Goal: Navigation & Orientation: Find specific page/section

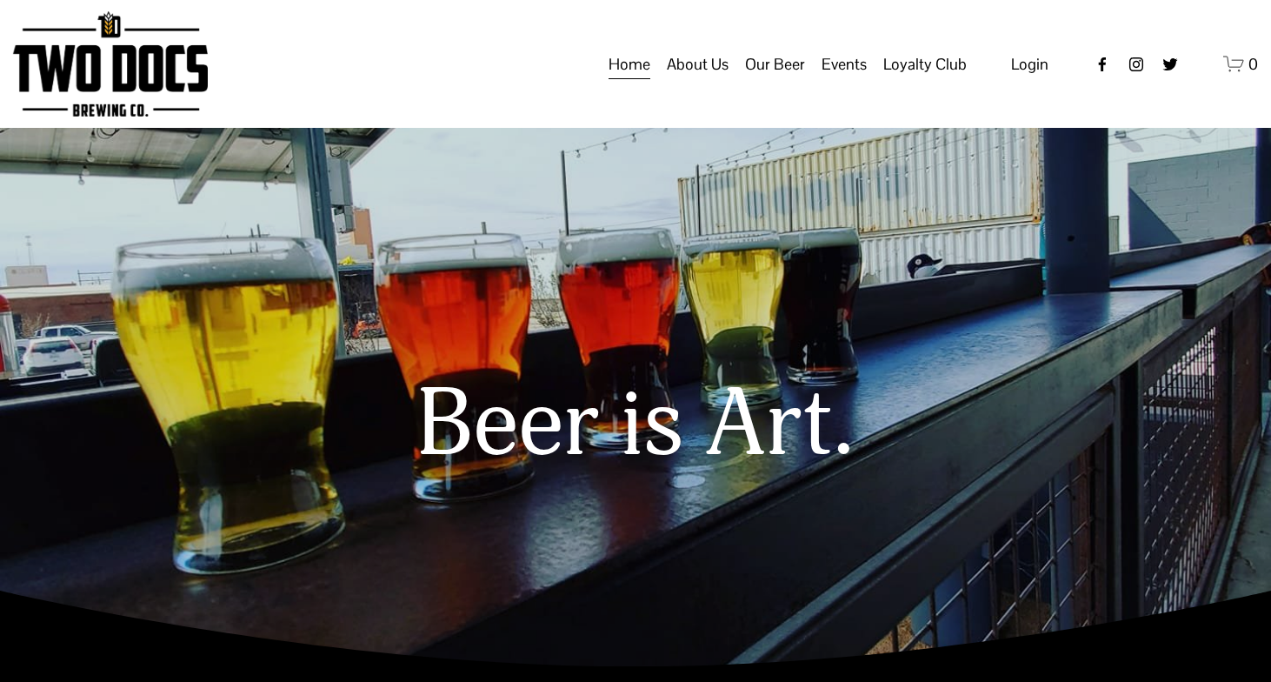
click at [787, 79] on span "Our Beer" at bounding box center [775, 65] width 60 height 30
click at [0, 0] on span "Taproom Menu" at bounding box center [0, 0] width 0 height 0
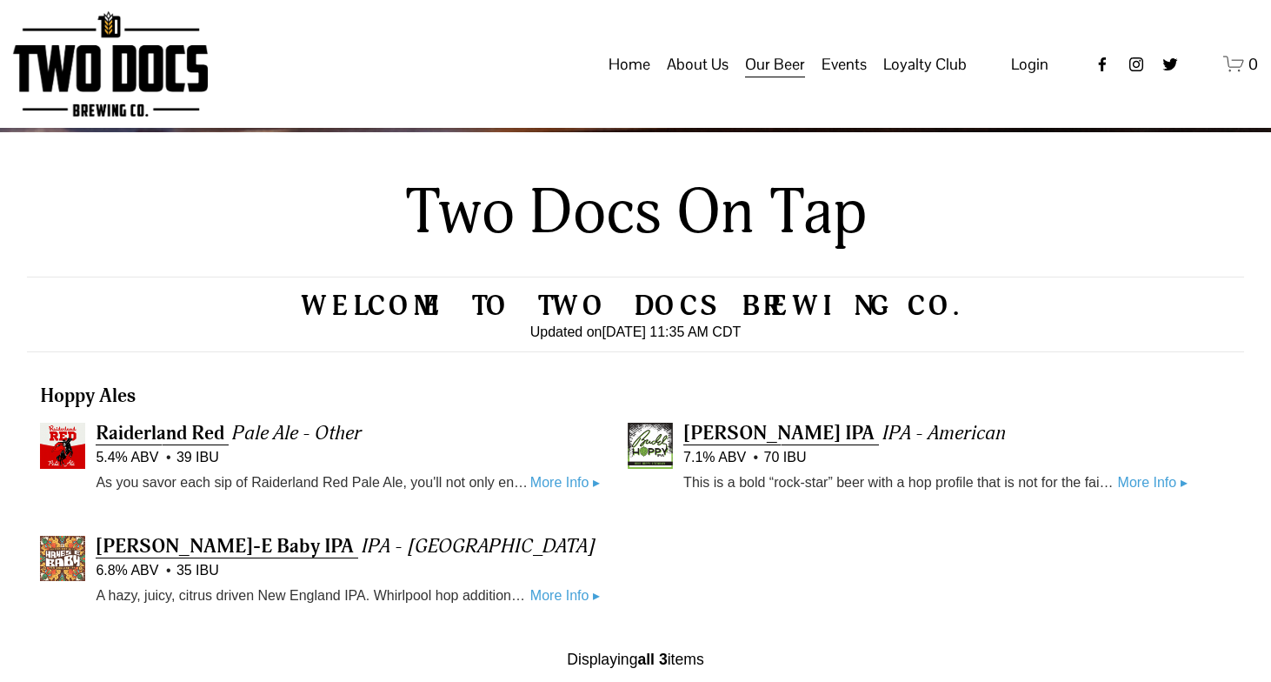
scroll to position [303, 0]
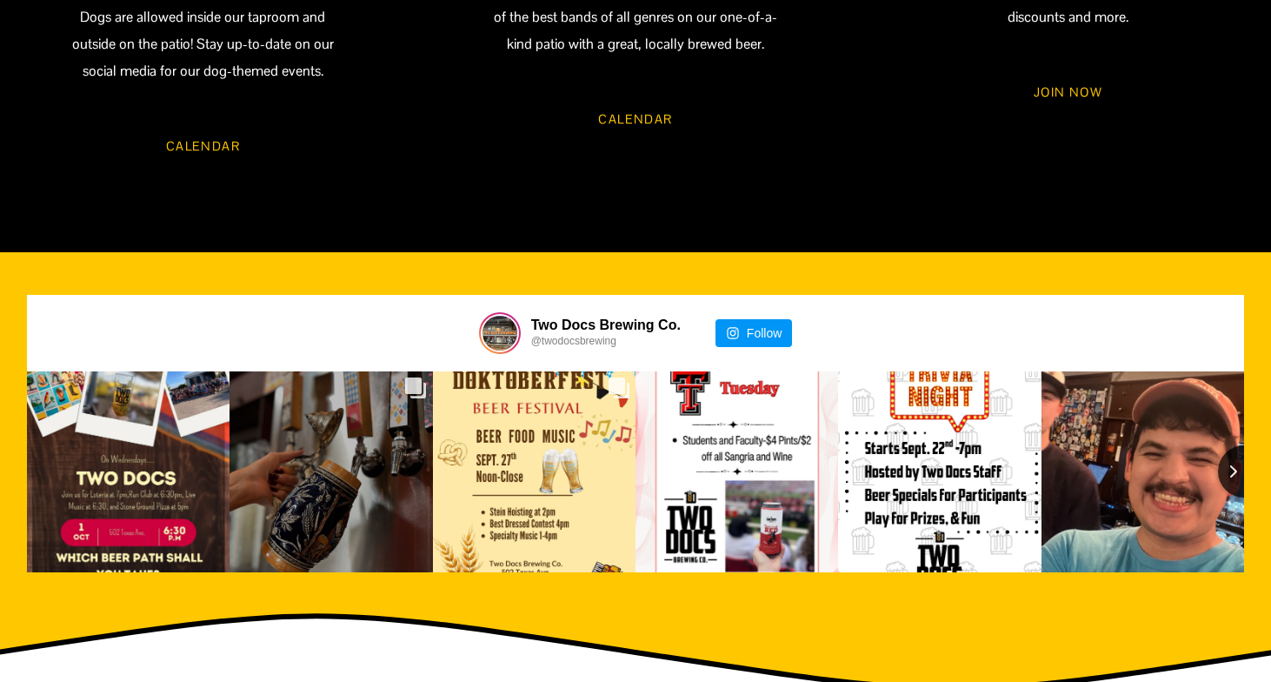
scroll to position [2605, 0]
